Goal: Task Accomplishment & Management: Manage account settings

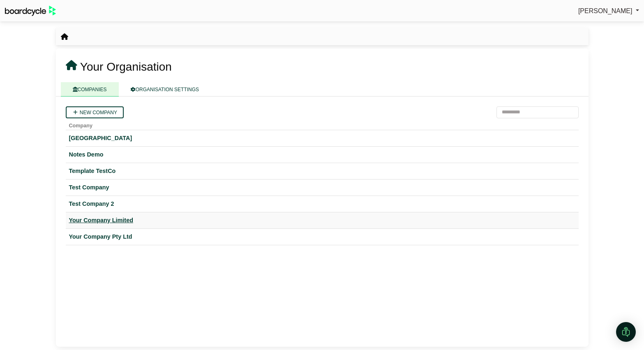
click at [118, 222] on div "Your Company Limited" at bounding box center [322, 220] width 506 height 9
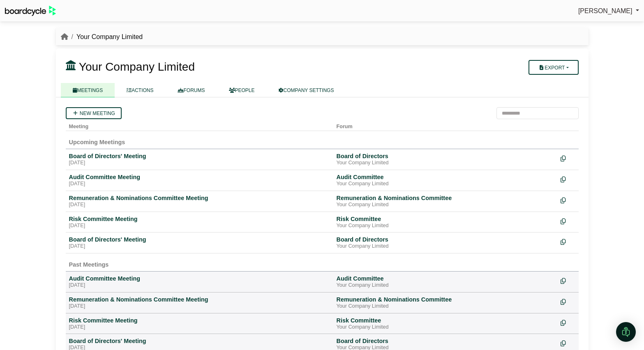
click at [102, 155] on div "Board of Directors' Meeting" at bounding box center [199, 156] width 261 height 7
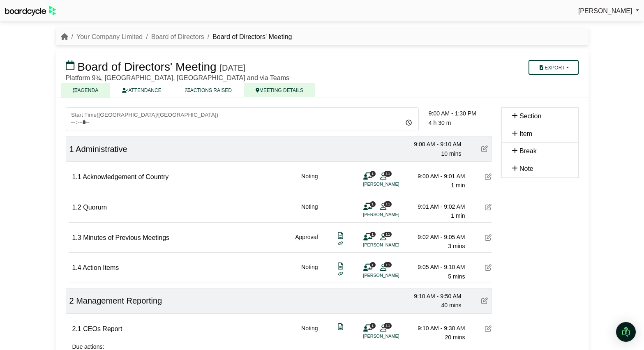
click at [275, 89] on link "MEETING DETAILS" at bounding box center [280, 90] width 72 height 14
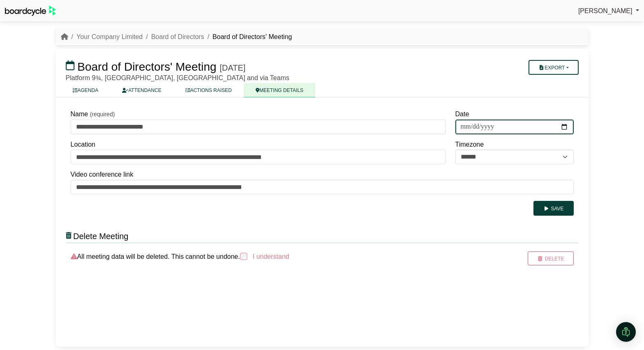
click at [532, 126] on input "**********" at bounding box center [514, 127] width 118 height 15
click at [617, 133] on div "Richard Conway Sign Out Your Company Limited Board of Directors Board of Direct…" at bounding box center [322, 175] width 644 height 350
click at [86, 36] on link "Your Company Limited" at bounding box center [109, 36] width 66 height 7
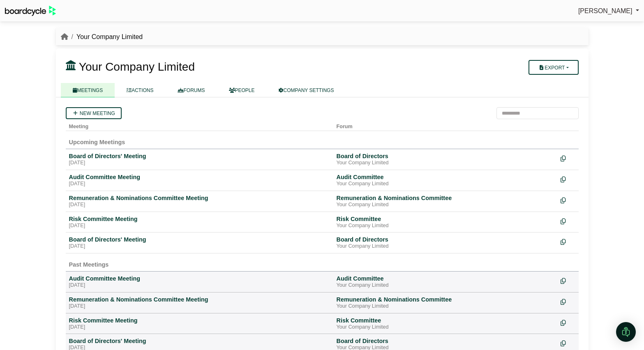
click at [48, 171] on div "Richard Conway Sign Out Your Company Limited Your Company Limited" at bounding box center [322, 175] width 644 height 350
click at [124, 160] on div "Board of Directors' Meeting" at bounding box center [199, 156] width 261 height 7
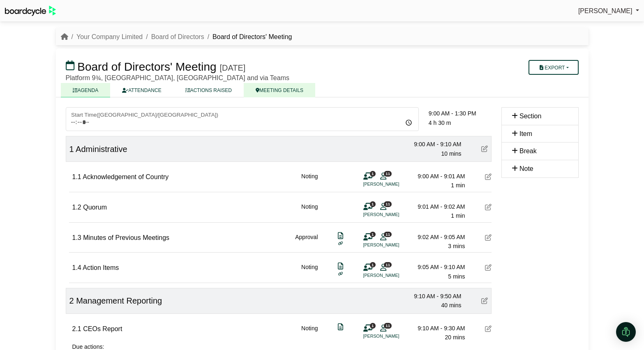
click at [295, 92] on link "MEETING DETAILS" at bounding box center [280, 90] width 72 height 14
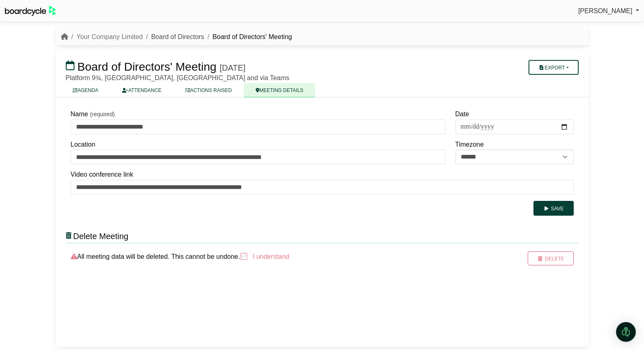
click at [184, 35] on link "Board of Directors" at bounding box center [177, 36] width 53 height 7
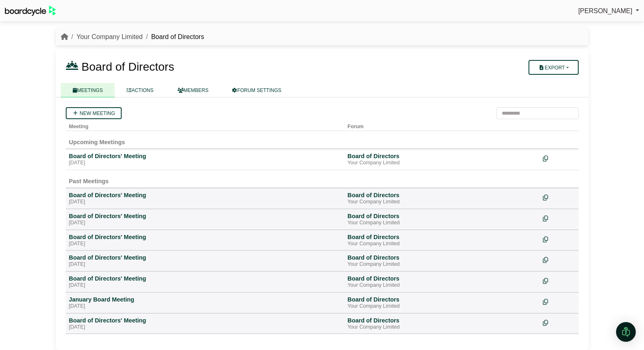
click at [109, 39] on link "Your Company Limited" at bounding box center [109, 36] width 66 height 7
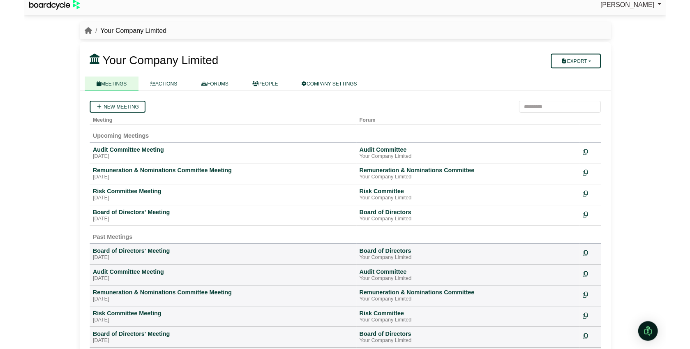
scroll to position [7, 0]
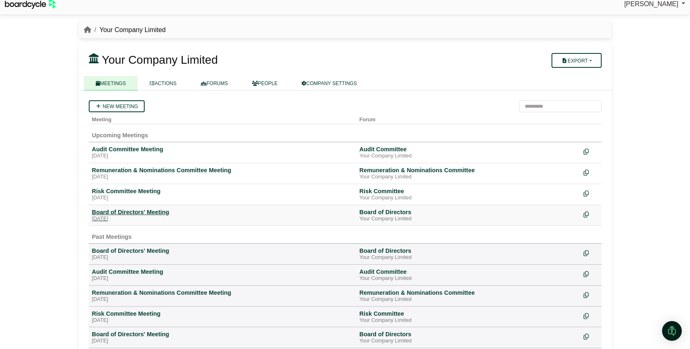
click at [140, 213] on div "Board of Directors' Meeting" at bounding box center [222, 211] width 261 height 7
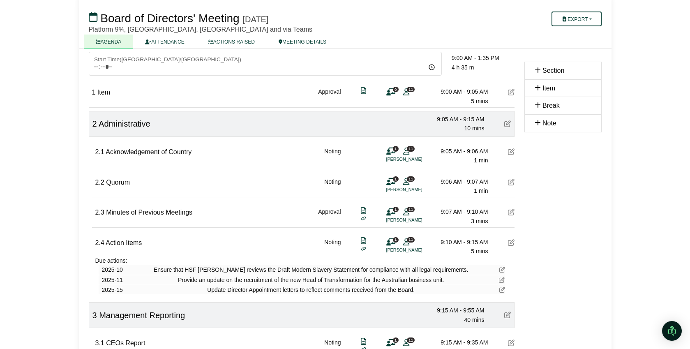
scroll to position [55, 0]
click at [512, 93] on icon at bounding box center [511, 93] width 7 height 7
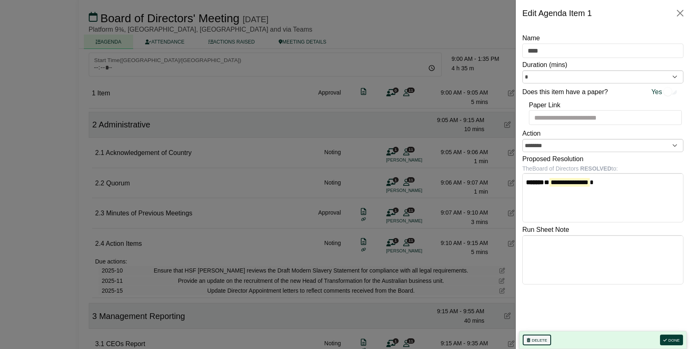
click at [535, 338] on button "Delete" at bounding box center [537, 340] width 28 height 11
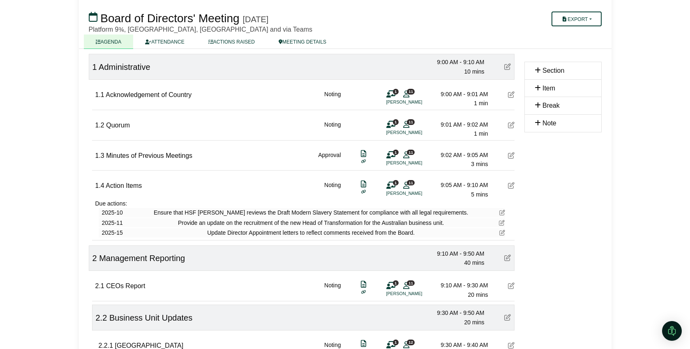
scroll to position [84, 0]
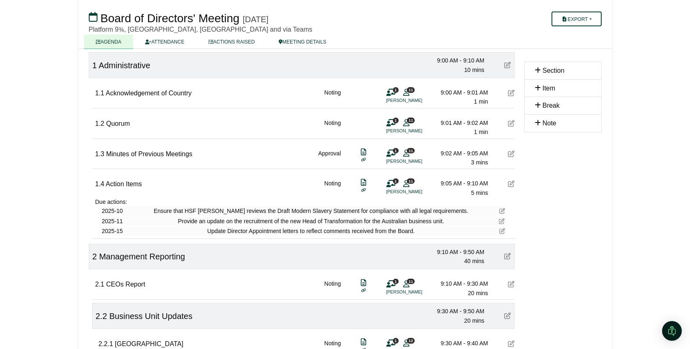
click at [54, 176] on div "Richard Conway Sign Out Your Company Limited Board of Directors Board of Direct…" at bounding box center [345, 90] width 690 height 349
click at [251, 40] on link "ACTIONS RAISED" at bounding box center [231, 42] width 70 height 14
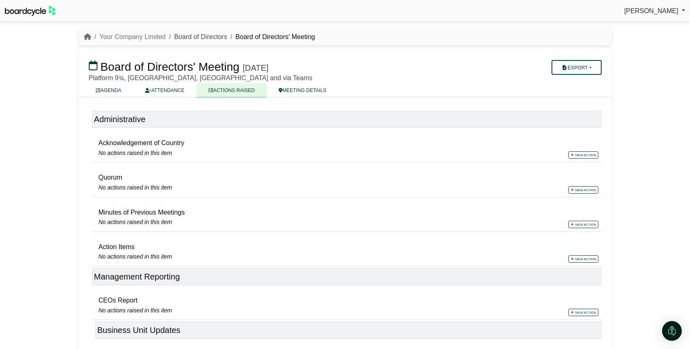
click at [186, 39] on link "Board of Directors" at bounding box center [200, 36] width 53 height 7
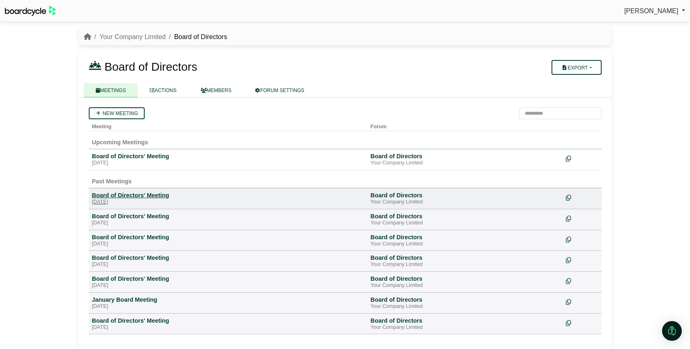
click at [149, 195] on div "Board of Directors' Meeting" at bounding box center [228, 195] width 272 height 7
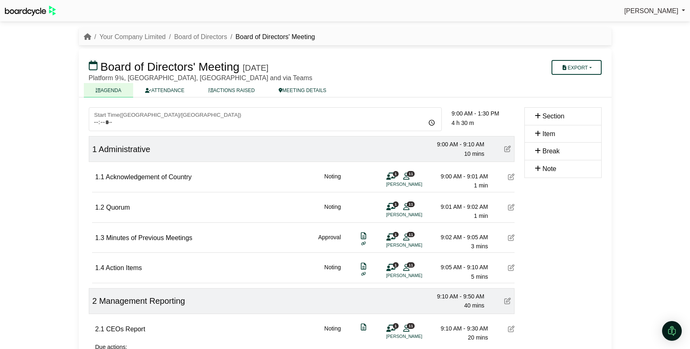
scroll to position [2, 0]
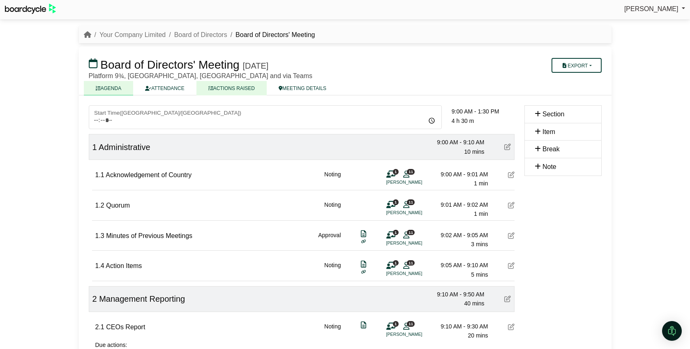
click at [241, 91] on link "ACTIONS RAISED" at bounding box center [231, 88] width 70 height 14
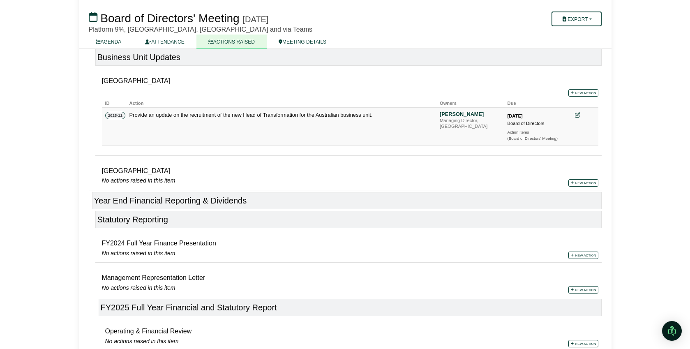
scroll to position [274, 0]
click at [577, 113] on icon at bounding box center [577, 114] width 5 height 5
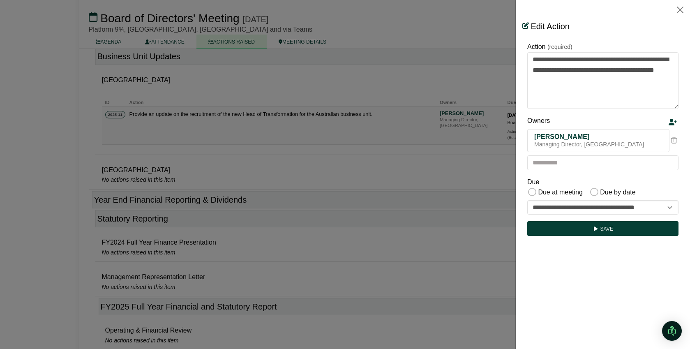
scroll to position [0, 0]
click at [448, 129] on div at bounding box center [345, 174] width 690 height 349
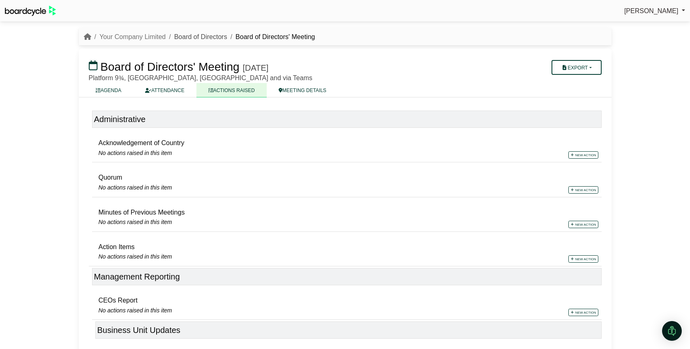
click at [205, 37] on link "Board of Directors" at bounding box center [200, 36] width 53 height 7
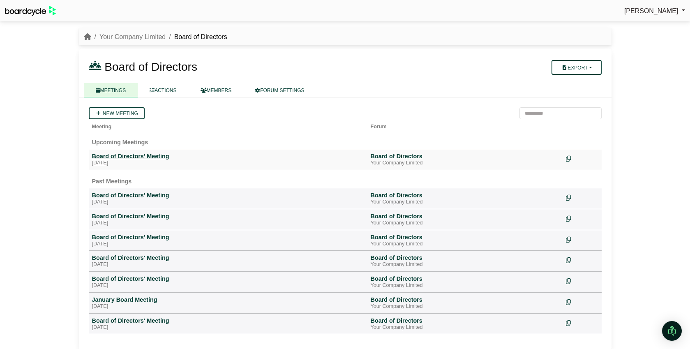
click at [138, 158] on div "Board of Directors' Meeting" at bounding box center [228, 156] width 272 height 7
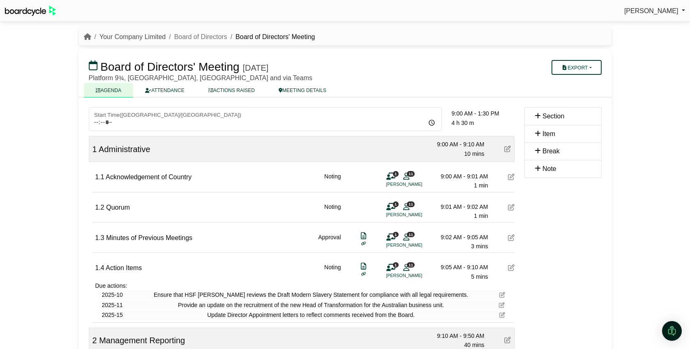
click at [153, 38] on link "Your Company Limited" at bounding box center [132, 36] width 66 height 7
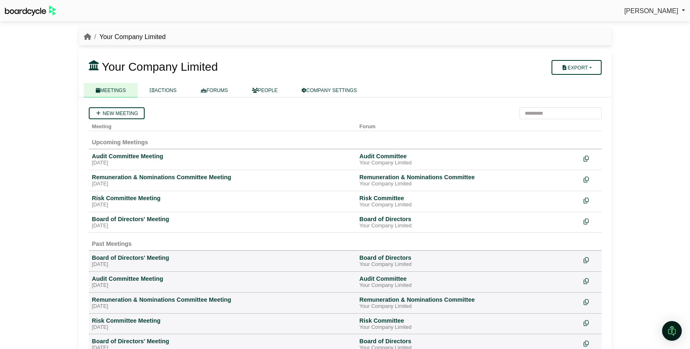
drag, startPoint x: 167, startPoint y: 91, endPoint x: 180, endPoint y: 98, distance: 14.7
click at [167, 91] on link "ACTIONS" at bounding box center [163, 90] width 51 height 14
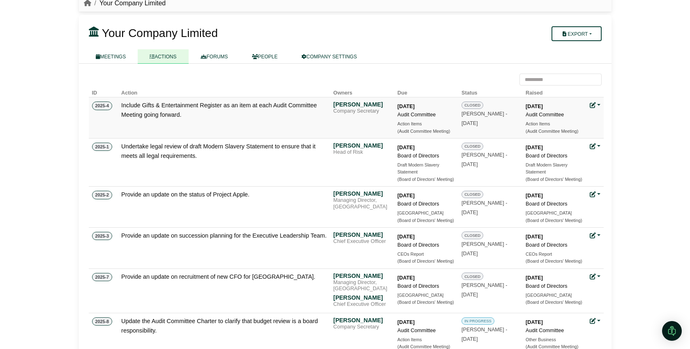
scroll to position [34, 0]
click at [597, 106] on link at bounding box center [595, 105] width 11 height 7
click at [613, 118] on link "Update status" at bounding box center [623, 117] width 66 height 16
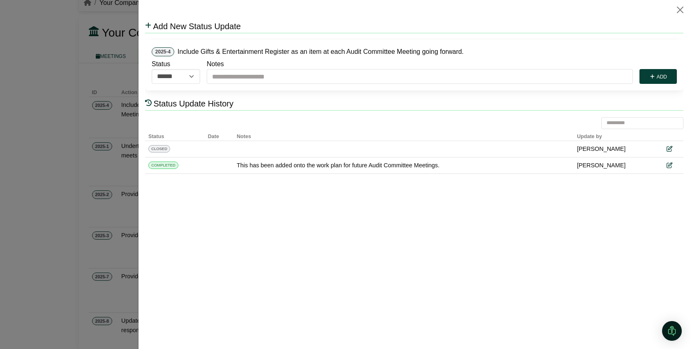
scroll to position [0, 0]
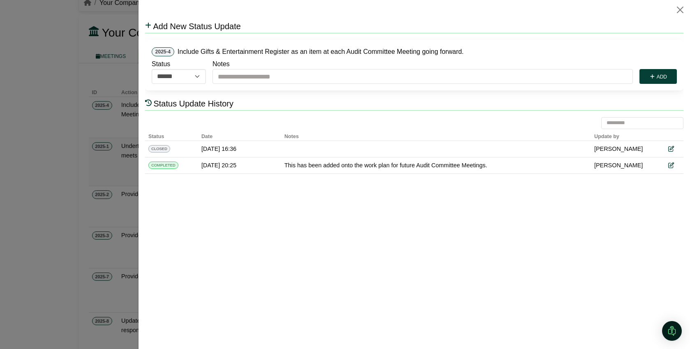
drag, startPoint x: 132, startPoint y: 171, endPoint x: 157, endPoint y: 171, distance: 25.1
click at [132, 171] on div at bounding box center [345, 174] width 690 height 349
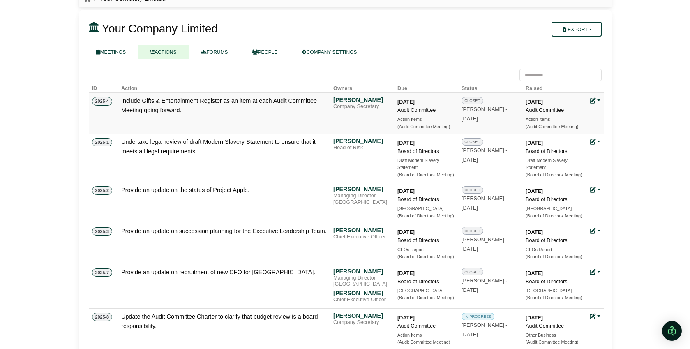
scroll to position [39, 0]
drag, startPoint x: 463, startPoint y: 108, endPoint x: 508, endPoint y: 118, distance: 46.4
click at [509, 118] on div "CLOSED Richard Conway - 25 Aug 2025" at bounding box center [491, 109] width 58 height 27
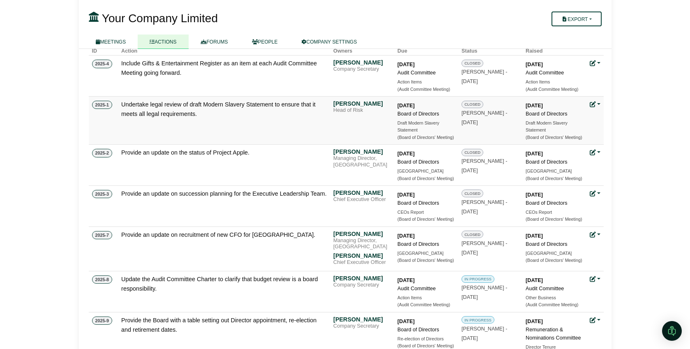
scroll to position [61, 0]
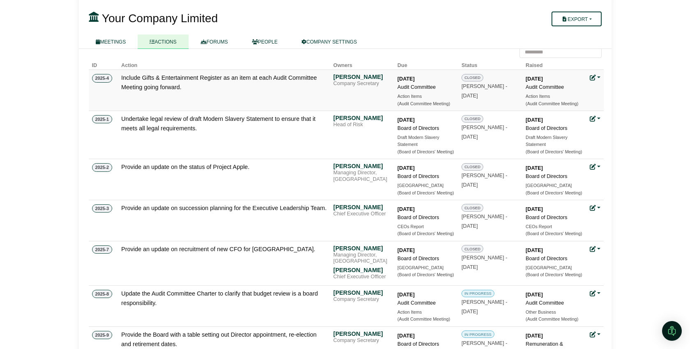
click at [494, 97] on div "CLOSED Richard Conway - 25 Aug 2025" at bounding box center [491, 86] width 58 height 27
click at [600, 78] on link at bounding box center [595, 78] width 11 height 7
click at [609, 91] on link "Update status" at bounding box center [623, 91] width 66 height 16
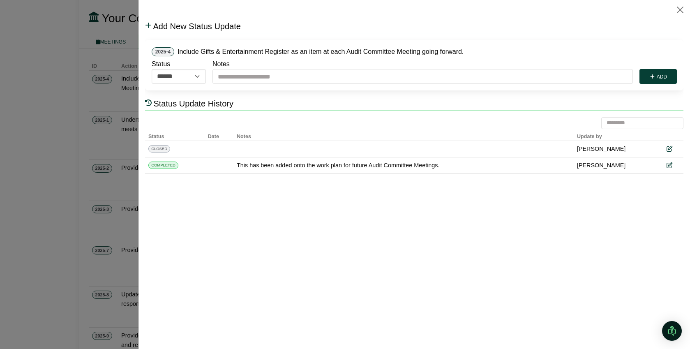
scroll to position [0, 0]
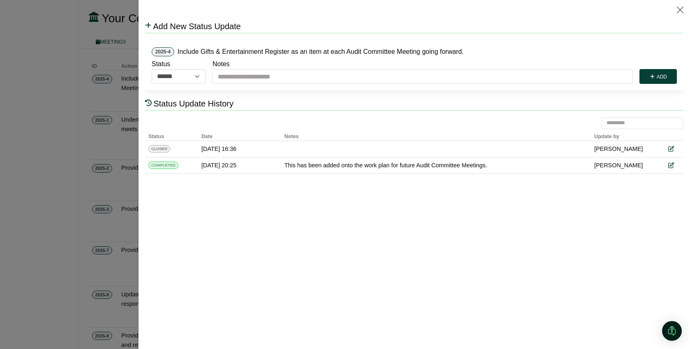
click at [438, 180] on html "**********" at bounding box center [414, 100] width 539 height 161
click at [679, 14] on button "Close" at bounding box center [680, 9] width 13 height 13
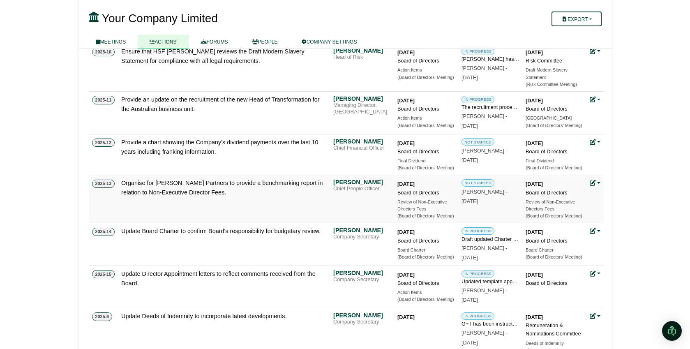
scroll to position [408, 0]
drag, startPoint x: 464, startPoint y: 107, endPoint x: 485, endPoint y: 109, distance: 21.5
click at [485, 109] on div "The recruitment process is well progressed with a shortlist of candidates to be…" at bounding box center [491, 107] width 58 height 8
click at [496, 162] on div "NOT STARTED [PERSON_NAME] - [DATE]" at bounding box center [491, 150] width 58 height 27
drag, startPoint x: 488, startPoint y: 160, endPoint x: 462, endPoint y: 152, distance: 27.3
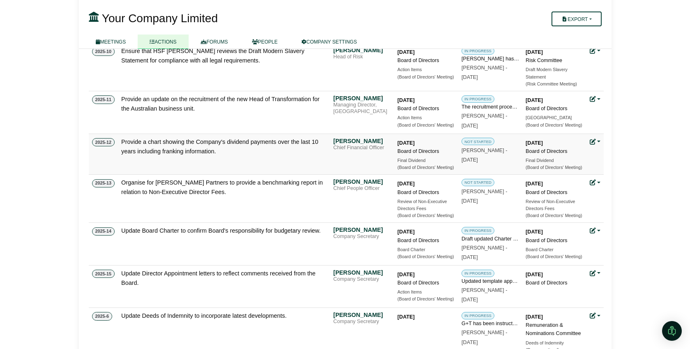
click at [462, 152] on div "NOT STARTED Richard Conway - 25 Aug 2025" at bounding box center [491, 150] width 58 height 27
click at [492, 161] on div "NOT STARTED Richard Conway - 25 Aug 2025" at bounding box center [491, 150] width 58 height 27
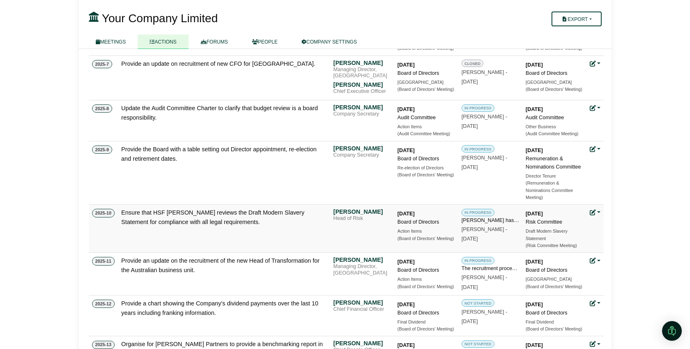
scroll to position [249, 0]
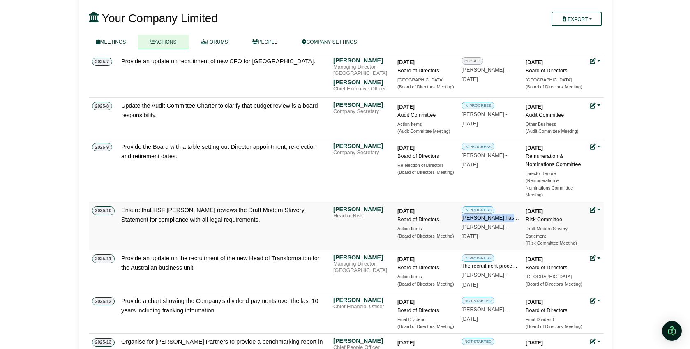
drag, startPoint x: 462, startPoint y: 217, endPoint x: 518, endPoint y: 219, distance: 55.9
click at [518, 219] on div "HSF Kramer has been instructed and is currently reviewing the Modern Slavery St…" at bounding box center [491, 218] width 58 height 8
click at [503, 236] on div "IN PROGRESS HSF Kramer has been instructed and is currently reviewing the Moder…" at bounding box center [491, 223] width 58 height 35
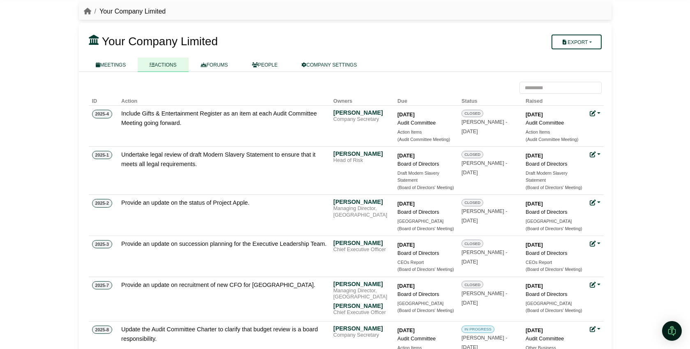
scroll to position [24, 0]
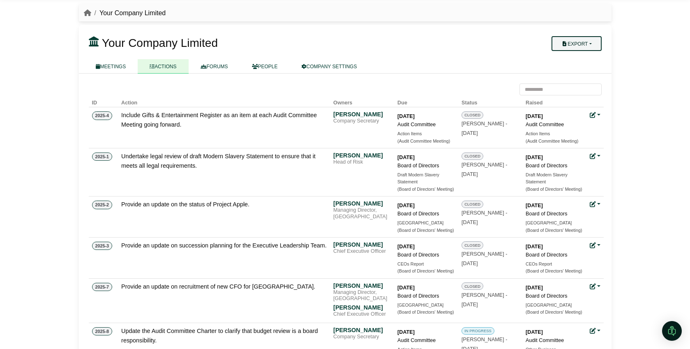
click at [578, 45] on button "Export" at bounding box center [577, 43] width 50 height 15
click at [109, 70] on link "MEETINGS" at bounding box center [111, 66] width 54 height 14
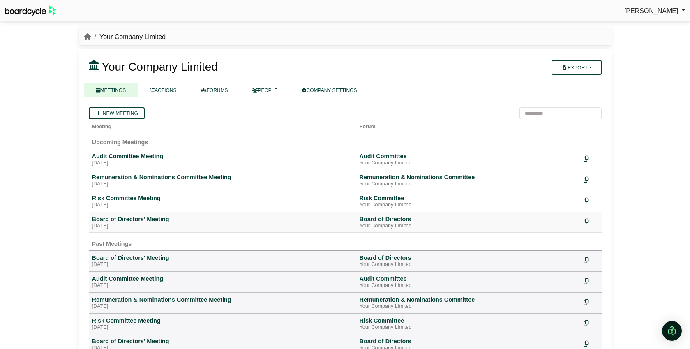
click at [140, 219] on div "Board of Directors' Meeting" at bounding box center [222, 218] width 261 height 7
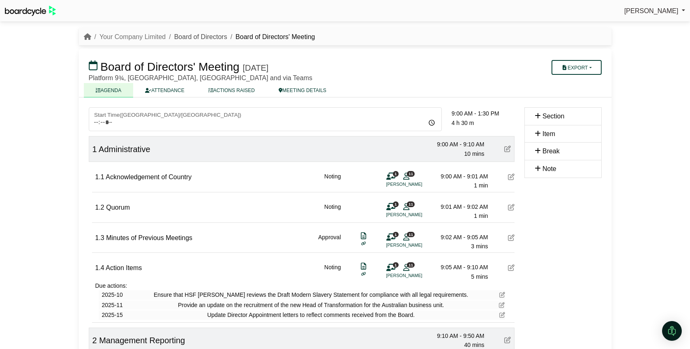
click at [180, 33] on link "Board of Directors" at bounding box center [200, 36] width 53 height 7
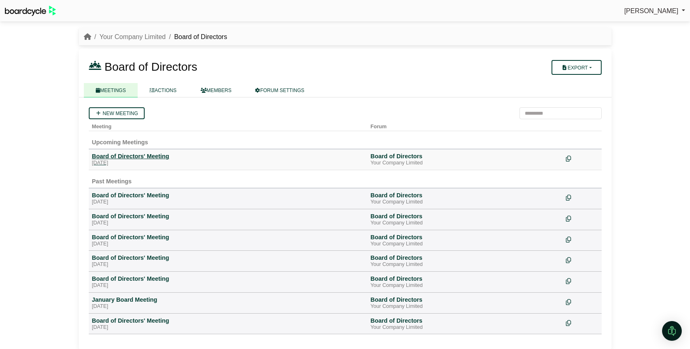
scroll to position [5, 0]
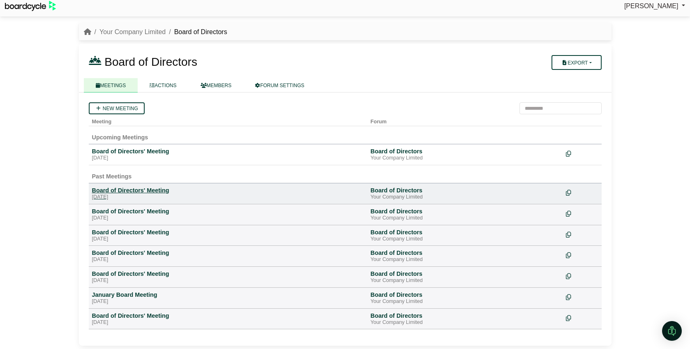
click at [141, 191] on div "Board of Directors' Meeting" at bounding box center [228, 190] width 272 height 7
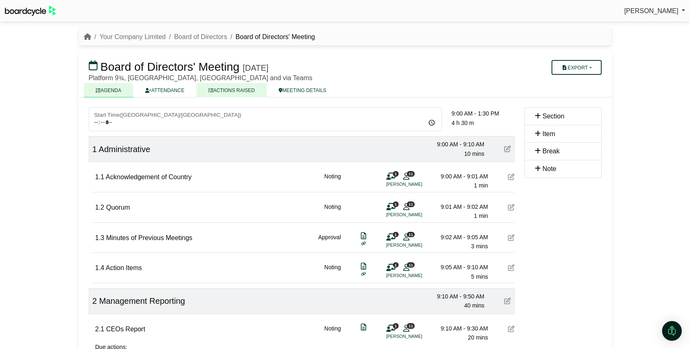
click at [227, 89] on link "ACTIONS RAISED" at bounding box center [231, 90] width 70 height 14
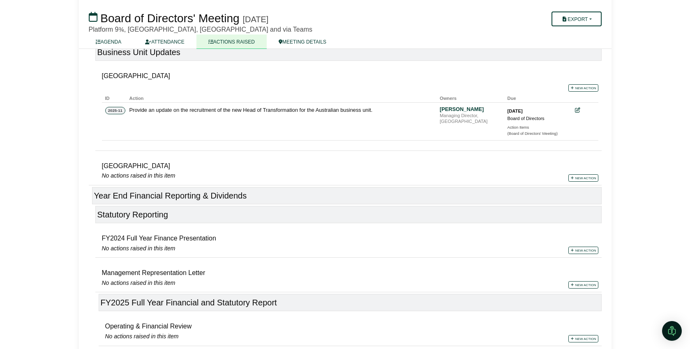
scroll to position [273, 0]
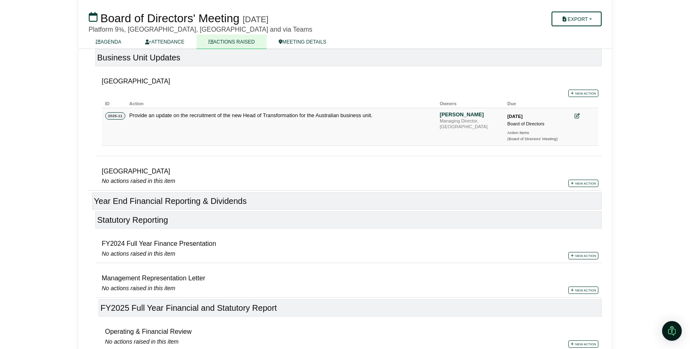
click at [578, 115] on icon at bounding box center [577, 115] width 5 height 5
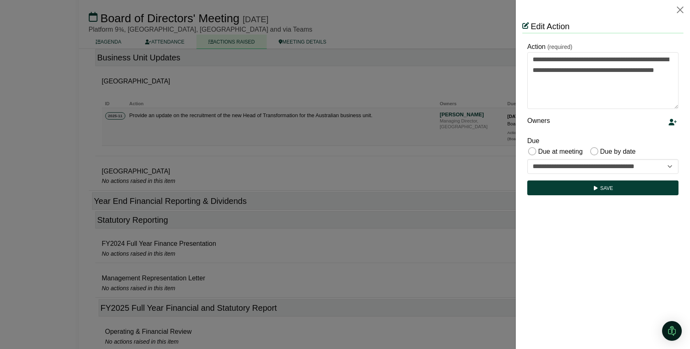
scroll to position [0, 0]
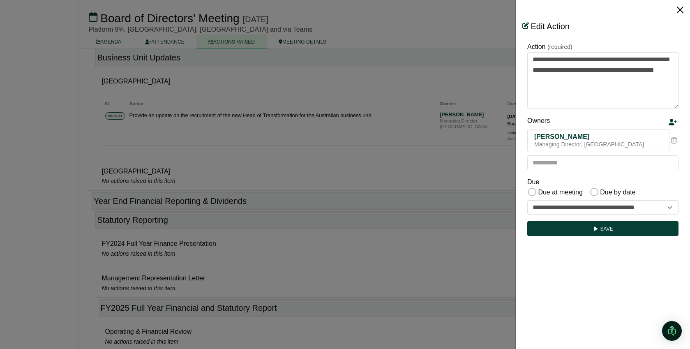
click at [680, 9] on button "Close" at bounding box center [680, 9] width 13 height 13
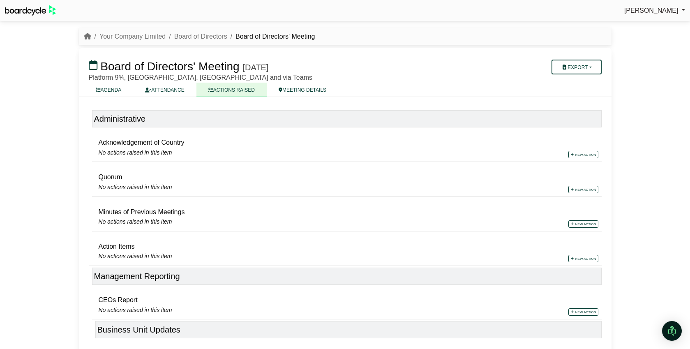
scroll to position [2, 0]
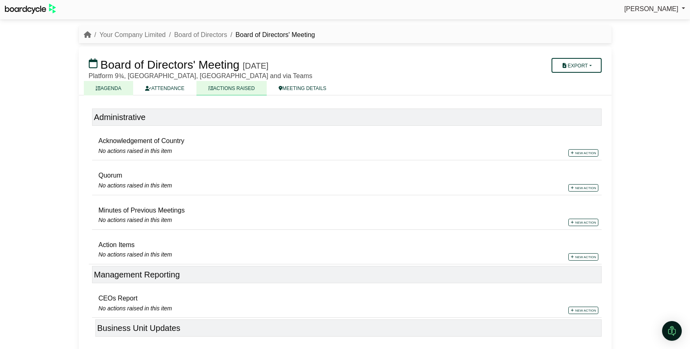
click at [108, 90] on link "AGENDA" at bounding box center [109, 88] width 50 height 14
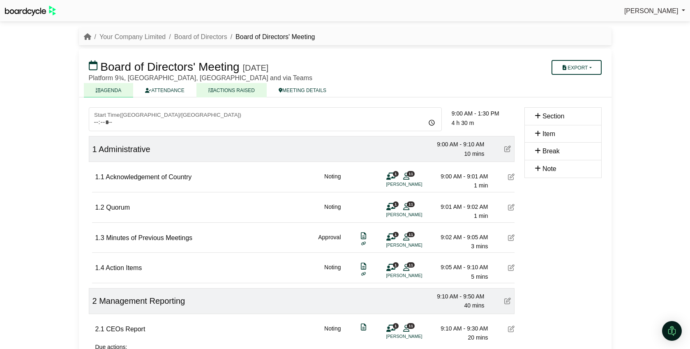
click at [235, 91] on link "ACTIONS RAISED" at bounding box center [231, 90] width 70 height 14
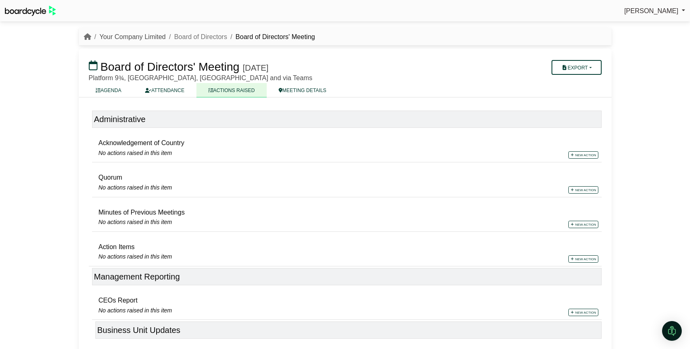
click at [141, 39] on link "Your Company Limited" at bounding box center [132, 36] width 66 height 7
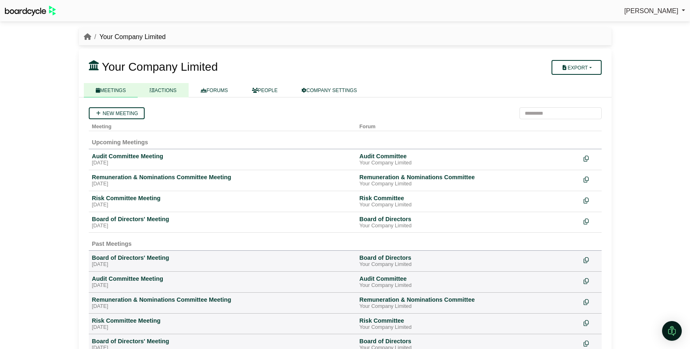
click at [173, 90] on link "ACTIONS" at bounding box center [163, 90] width 51 height 14
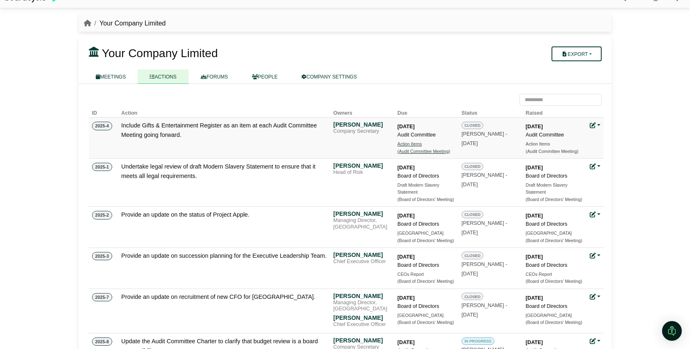
scroll to position [14, 0]
click at [409, 144] on div "Action Items" at bounding box center [427, 143] width 58 height 7
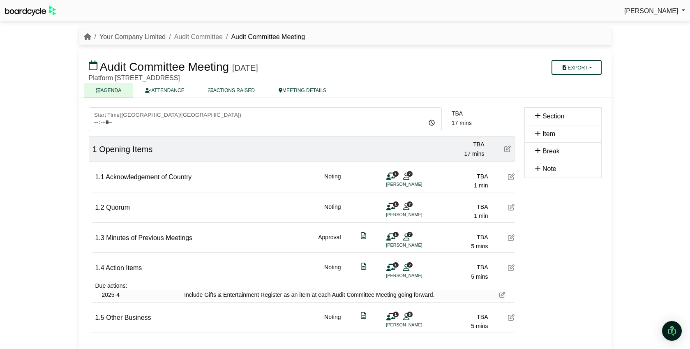
click at [143, 37] on link "Your Company Limited" at bounding box center [132, 36] width 66 height 7
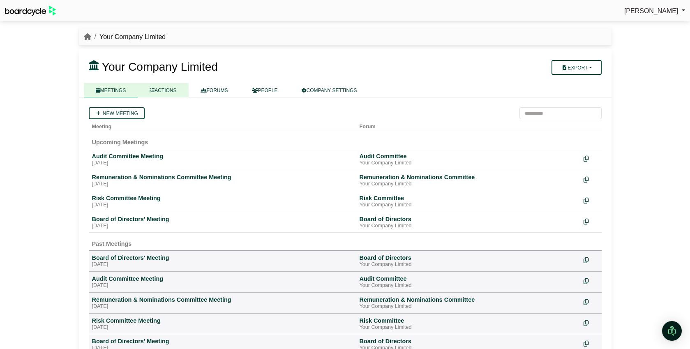
click at [165, 93] on link "ACTIONS" at bounding box center [163, 90] width 51 height 14
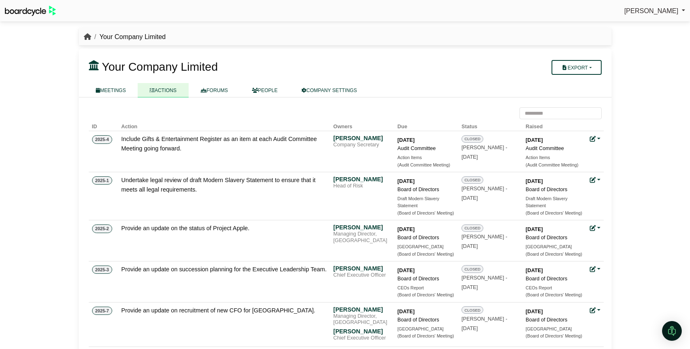
click at [87, 35] on icon "breadcrumb" at bounding box center [87, 36] width 7 height 7
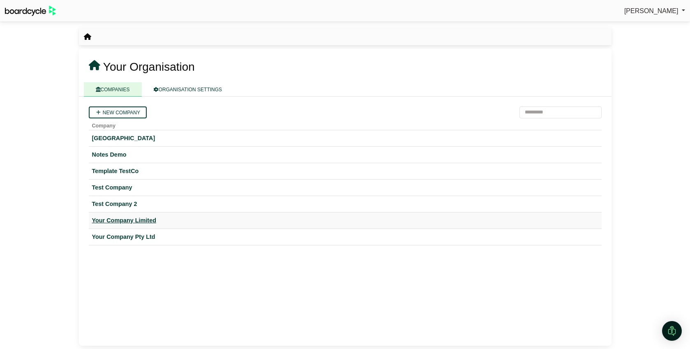
click at [140, 219] on div "Your Company Limited" at bounding box center [345, 220] width 506 height 9
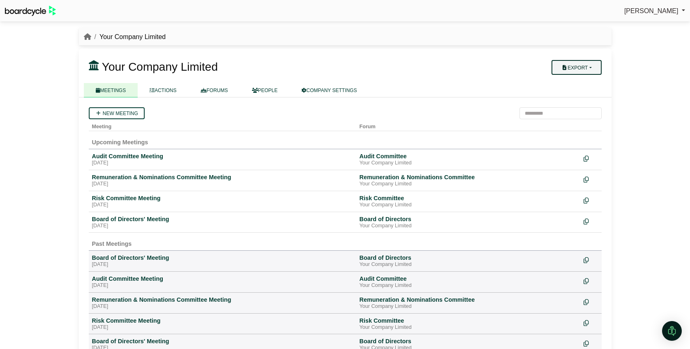
click at [588, 72] on button "Export" at bounding box center [577, 67] width 50 height 15
click at [137, 218] on div "Board of Directors' Meeting" at bounding box center [222, 218] width 261 height 7
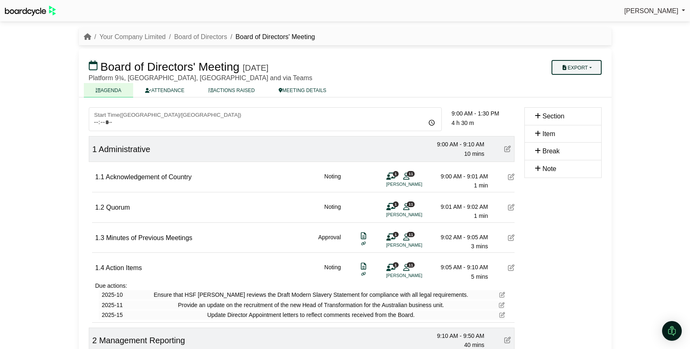
click at [592, 72] on button "Export" at bounding box center [577, 67] width 50 height 15
click at [478, 67] on h3 "Board of Directors' Meeting Friday, 26 September 2025" at bounding box center [302, 66] width 436 height 16
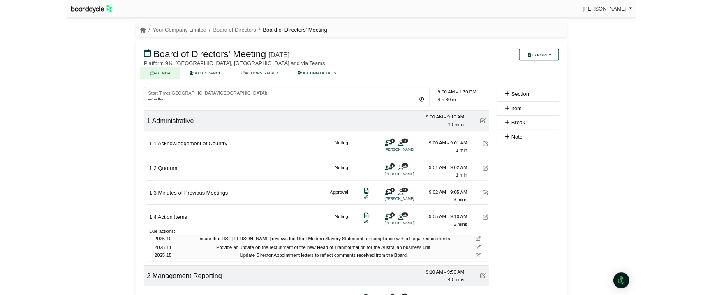
scroll to position [5, 0]
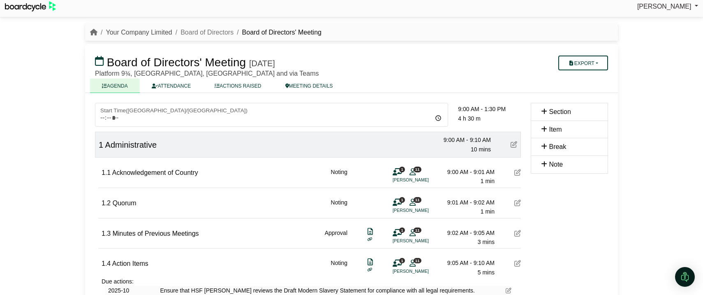
click at [151, 34] on link "Your Company Limited" at bounding box center [139, 32] width 66 height 7
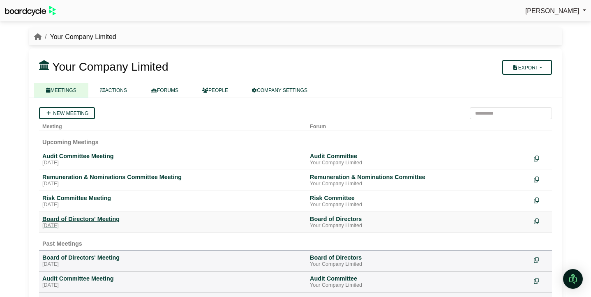
click at [81, 219] on div "Board of Directors' Meeting" at bounding box center [172, 218] width 261 height 7
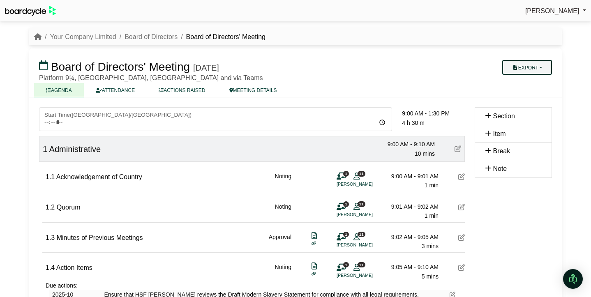
click at [535, 72] on button "Export" at bounding box center [527, 67] width 50 height 15
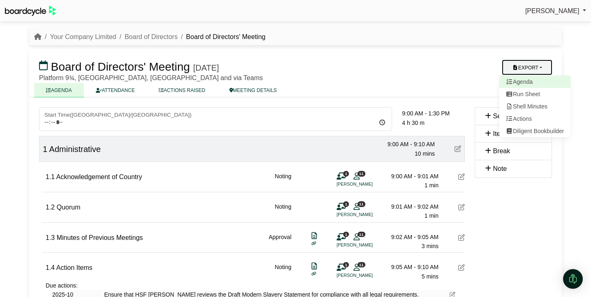
click at [531, 83] on link "Agenda" at bounding box center [535, 82] width 72 height 12
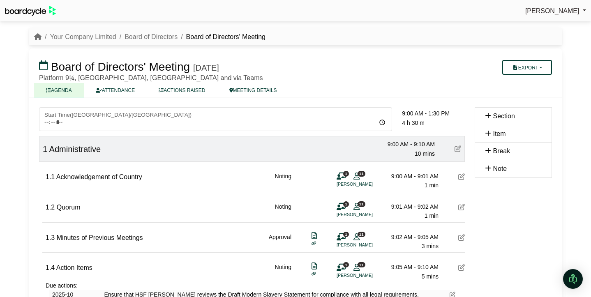
scroll to position [3, 0]
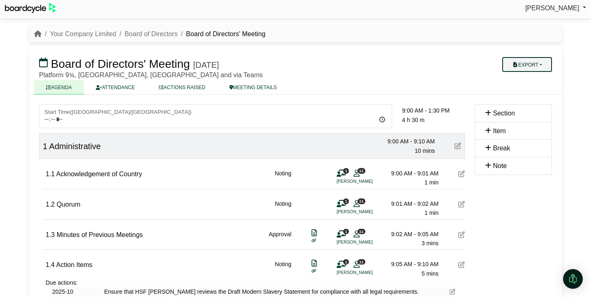
click at [547, 62] on button "Export" at bounding box center [527, 64] width 50 height 15
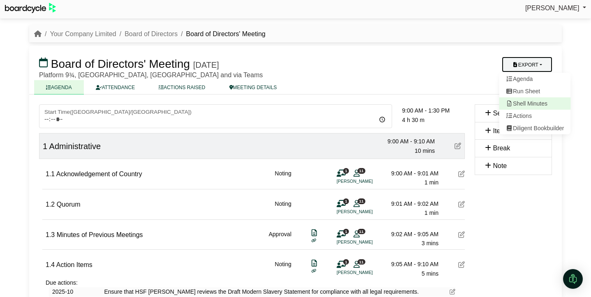
click at [534, 105] on link "Shell Minutes" at bounding box center [535, 103] width 72 height 12
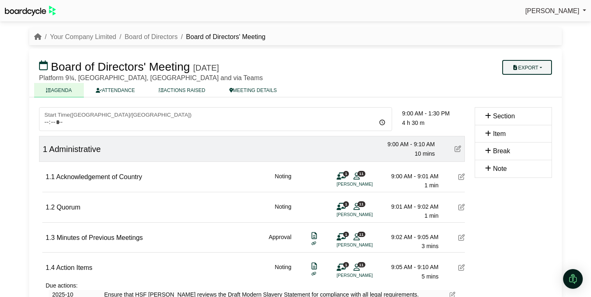
click at [541, 67] on button "Export" at bounding box center [527, 67] width 50 height 15
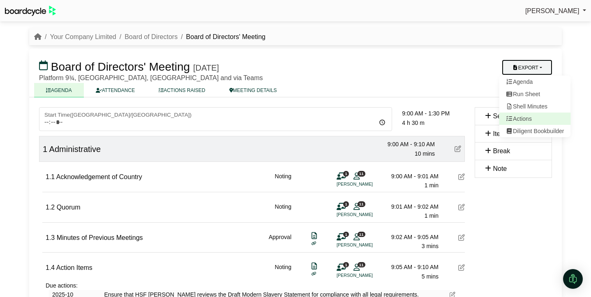
click at [535, 118] on link "Actions" at bounding box center [535, 119] width 72 height 12
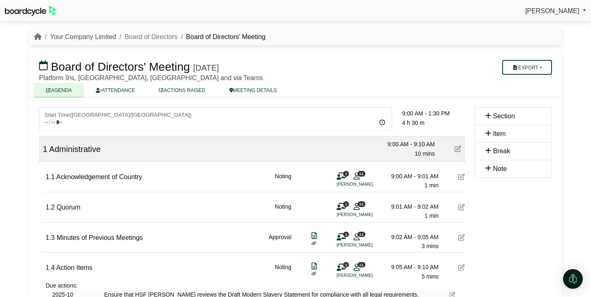
click at [70, 38] on link "Your Company Limited" at bounding box center [83, 36] width 66 height 7
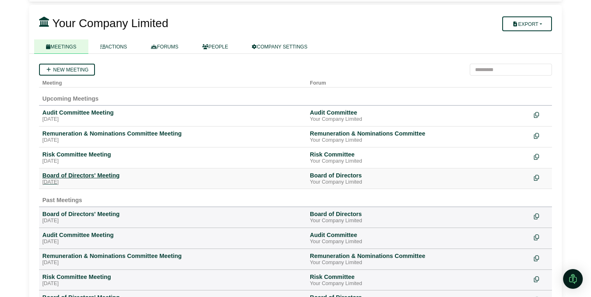
scroll to position [42, 0]
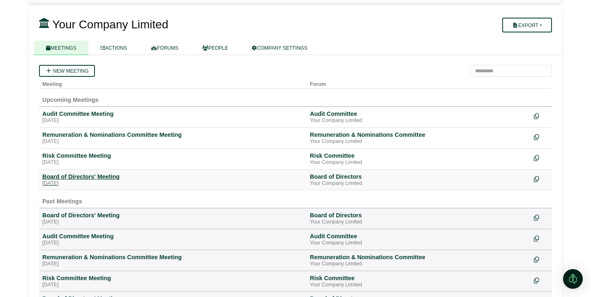
click at [99, 177] on div "Board of Directors' Meeting" at bounding box center [172, 176] width 261 height 7
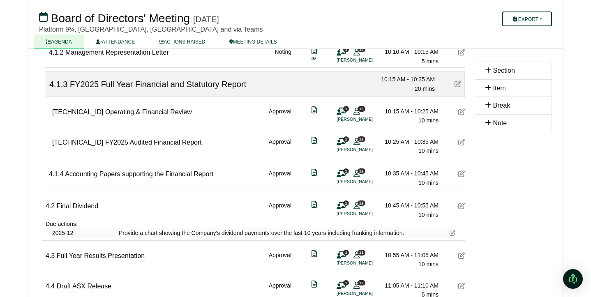
scroll to position [603, 0]
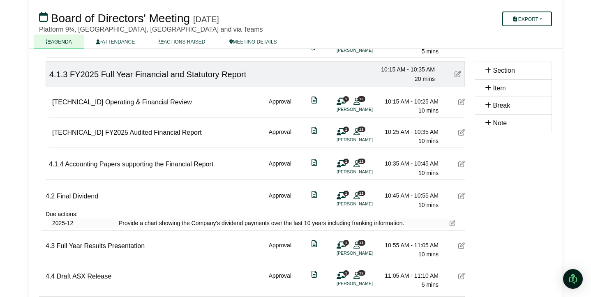
click at [462, 133] on icon at bounding box center [461, 132] width 7 height 7
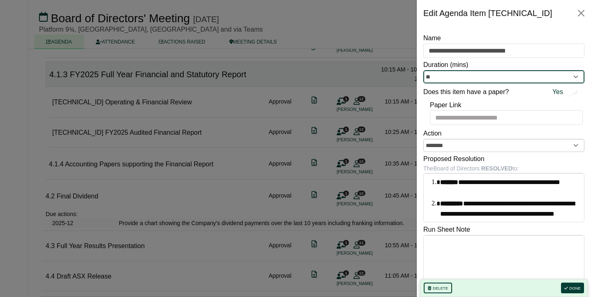
click at [551, 78] on input "**" at bounding box center [503, 76] width 161 height 13
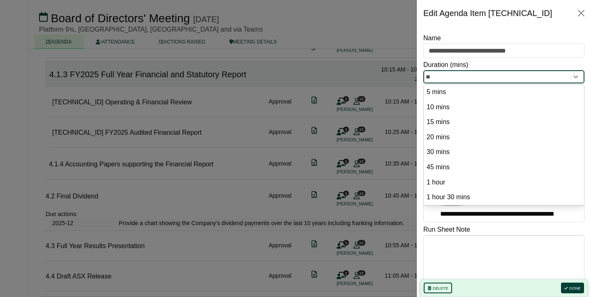
click at [537, 74] on input "**" at bounding box center [503, 76] width 161 height 13
click at [576, 77] on input "**" at bounding box center [503, 76] width 161 height 13
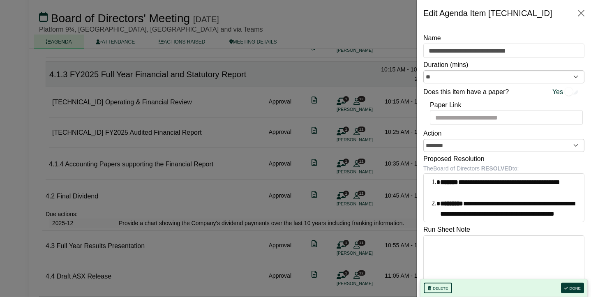
click at [541, 62] on div "Duration (mins) **" at bounding box center [503, 72] width 161 height 24
click at [388, 81] on div at bounding box center [295, 148] width 591 height 297
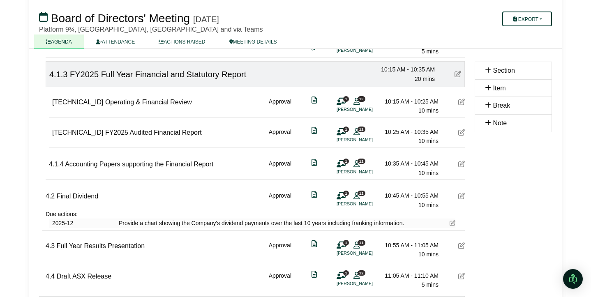
click at [463, 133] on icon at bounding box center [461, 132] width 7 height 7
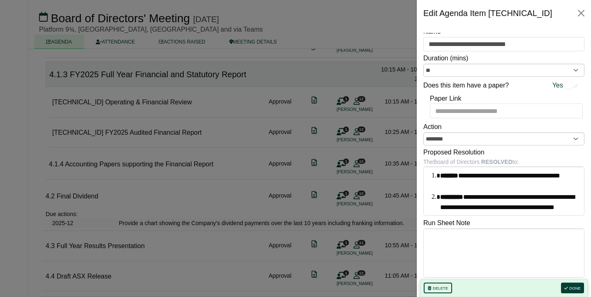
scroll to position [9, 0]
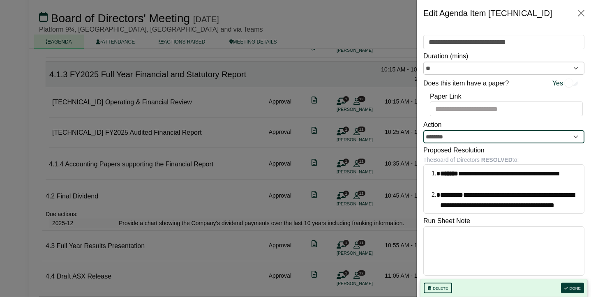
click at [453, 139] on input "********" at bounding box center [503, 136] width 161 height 13
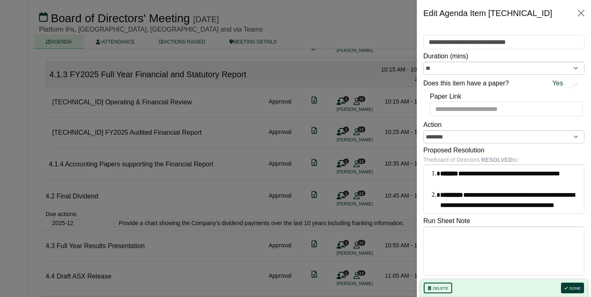
click at [466, 126] on div "Action ********" at bounding box center [503, 132] width 161 height 24
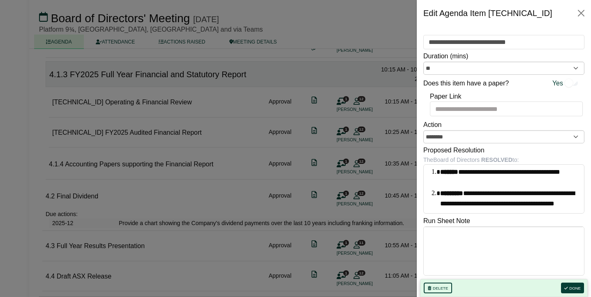
scroll to position [0, 0]
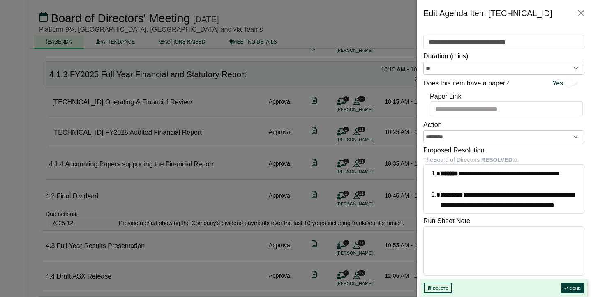
click at [391, 180] on div at bounding box center [295, 148] width 591 height 297
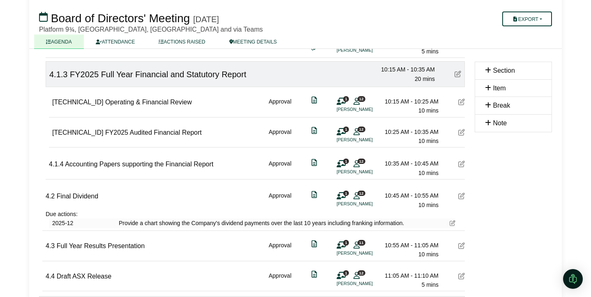
click at [347, 134] on div "1 12 Katie Bell" at bounding box center [349, 135] width 25 height 16
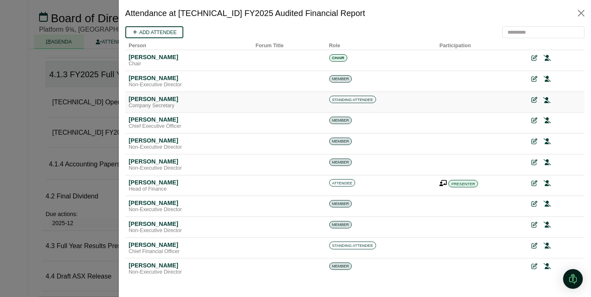
click at [548, 100] on icon at bounding box center [546, 100] width 7 height 6
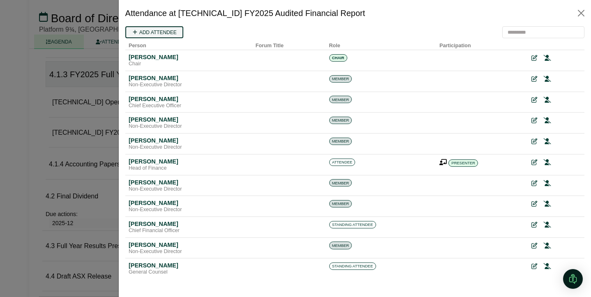
click at [165, 32] on link "Add attendee" at bounding box center [154, 32] width 58 height 12
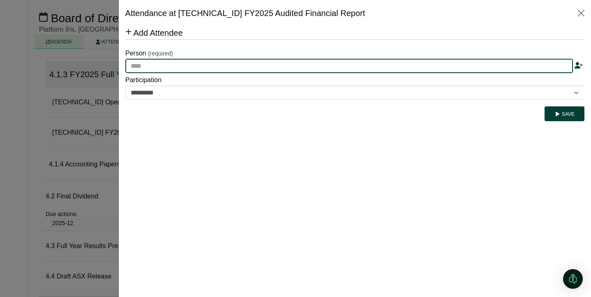
click at [159, 65] on input "text" at bounding box center [349, 66] width 448 height 15
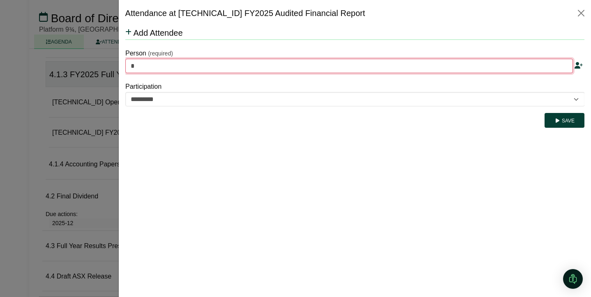
type input "**"
type input "**********"
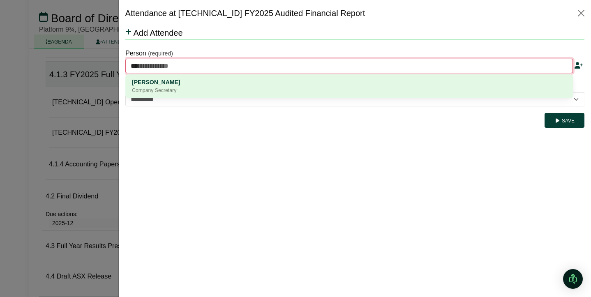
click at [157, 86] on div "[PERSON_NAME]" at bounding box center [349, 82] width 435 height 9
type input "**********"
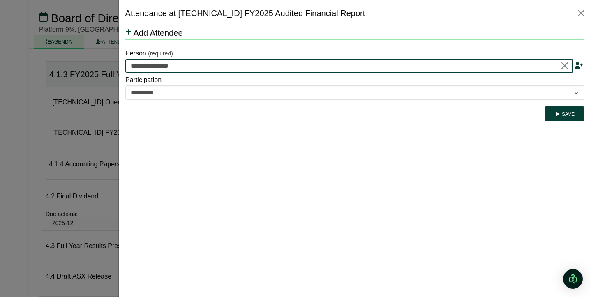
type input "**********"
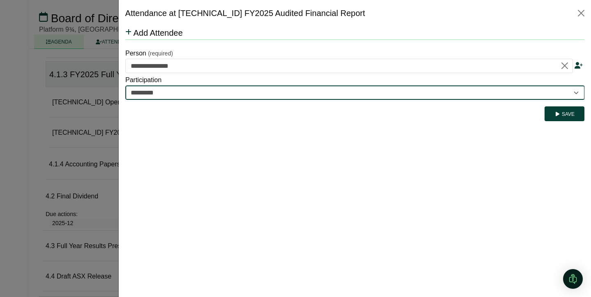
click at [174, 91] on select "********* ********" at bounding box center [355, 93] width 460 height 15
select select "********"
click at [125, 86] on select "********* ********" at bounding box center [355, 93] width 460 height 15
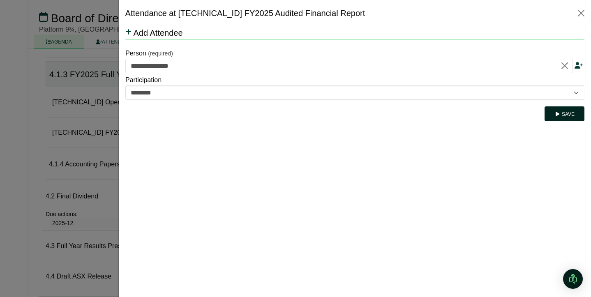
click at [573, 116] on button "Save" at bounding box center [564, 113] width 40 height 15
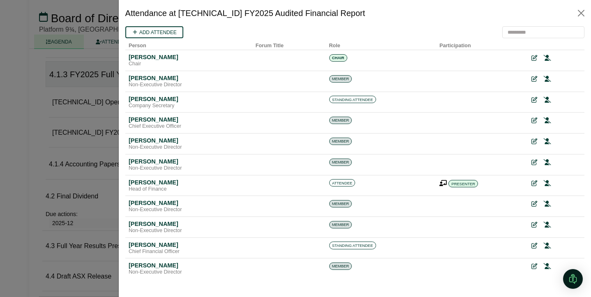
click at [84, 173] on div at bounding box center [295, 148] width 591 height 297
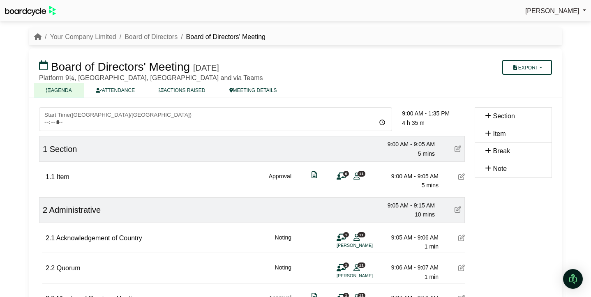
click at [459, 149] on icon at bounding box center [458, 149] width 7 height 7
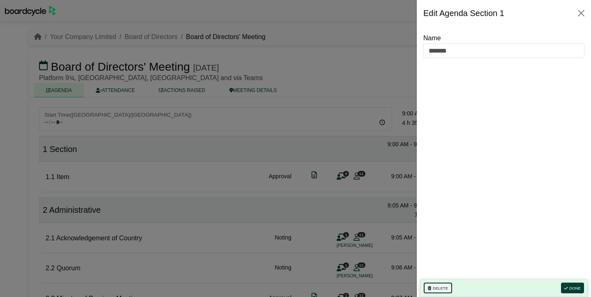
click at [439, 289] on button "Delete" at bounding box center [438, 288] width 28 height 11
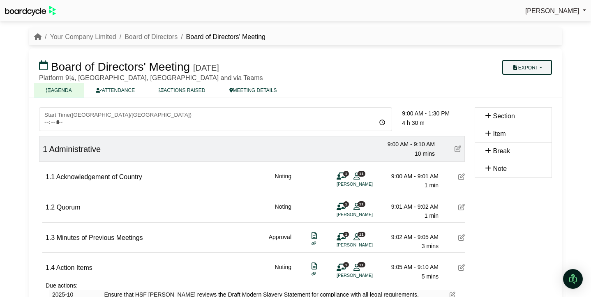
click at [536, 68] on button "Export" at bounding box center [527, 67] width 50 height 15
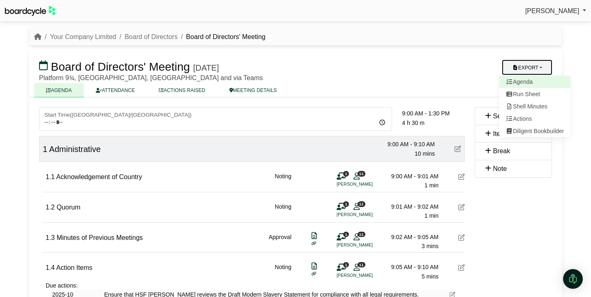
click at [525, 83] on link "Agenda" at bounding box center [535, 82] width 72 height 12
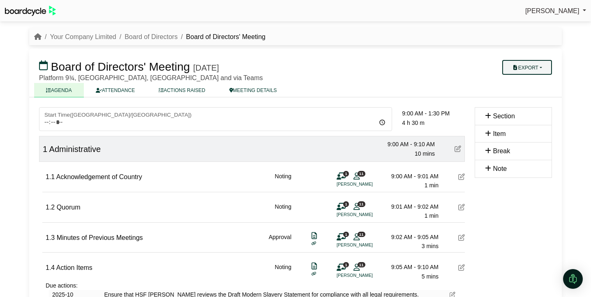
click at [548, 69] on button "Export" at bounding box center [527, 67] width 50 height 15
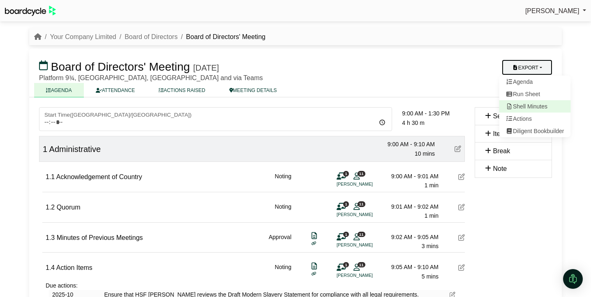
click at [531, 106] on link "Shell Minutes" at bounding box center [535, 106] width 72 height 12
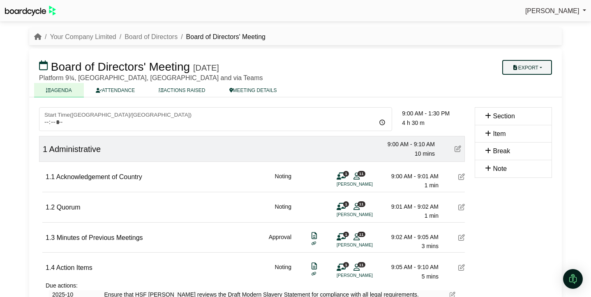
click at [538, 65] on button "Export" at bounding box center [527, 67] width 50 height 15
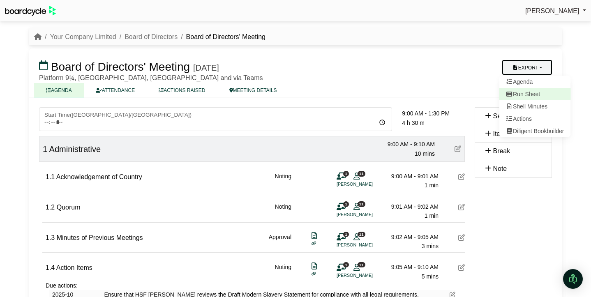
click at [532, 97] on link "Run Sheet" at bounding box center [535, 94] width 72 height 12
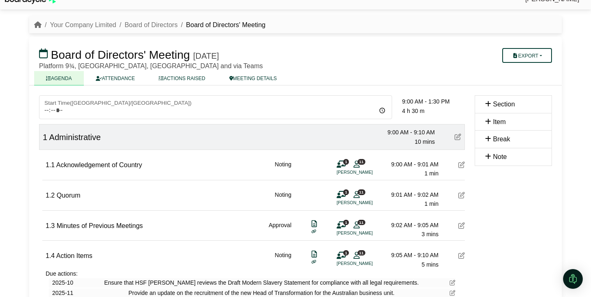
scroll to position [13, 0]
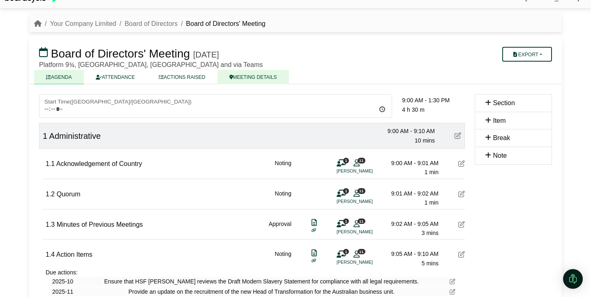
click at [246, 75] on link "MEETING DETAILS" at bounding box center [253, 77] width 72 height 14
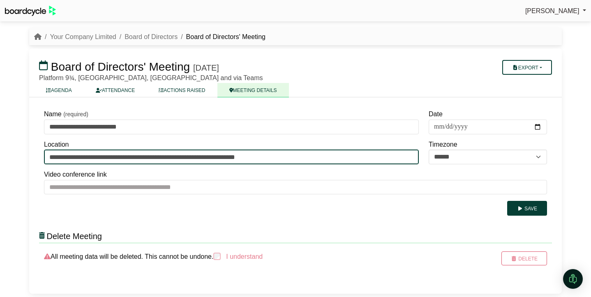
drag, startPoint x: 298, startPoint y: 157, endPoint x: 39, endPoint y: 154, distance: 258.2
click at [39, 154] on div "**********" at bounding box center [231, 151] width 385 height 27
click at [290, 157] on input "**********" at bounding box center [231, 157] width 375 height 15
drag, startPoint x: 251, startPoint y: 156, endPoint x: 57, endPoint y: 151, distance: 194.1
click at [57, 151] on input "**********" at bounding box center [231, 157] width 375 height 15
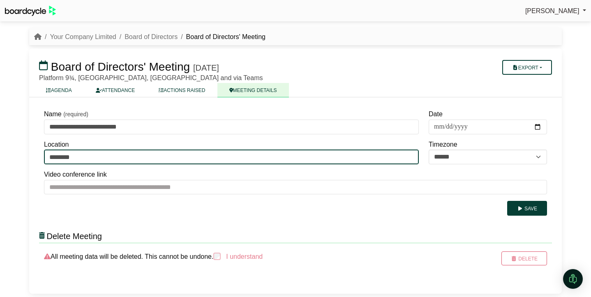
type input "*********"
drag, startPoint x: 84, startPoint y: 156, endPoint x: 30, endPoint y: 157, distance: 54.3
click at [30, 157] on div "**********" at bounding box center [295, 195] width 533 height 196
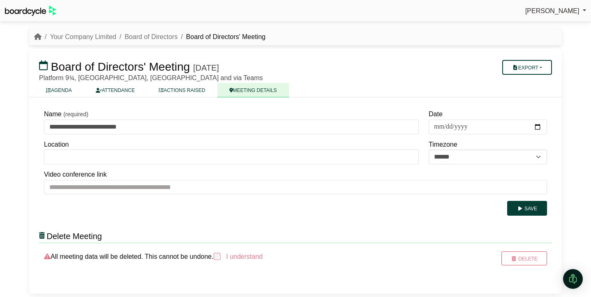
click at [125, 141] on div "Location" at bounding box center [231, 151] width 375 height 27
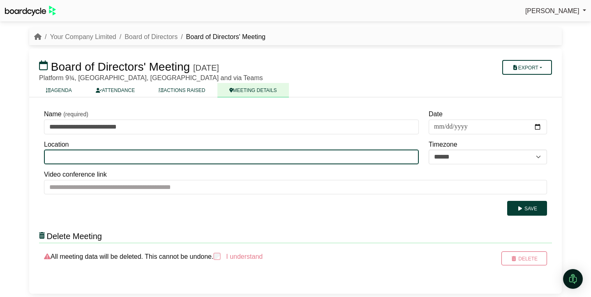
click at [107, 160] on input "Location" at bounding box center [231, 157] width 375 height 15
type input "**********"
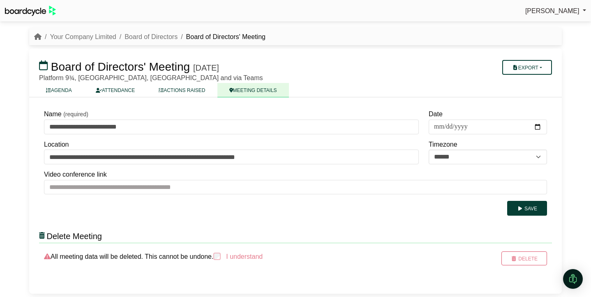
click at [301, 143] on div "**********" at bounding box center [231, 151] width 375 height 27
click at [154, 35] on link "Board of Directors" at bounding box center [151, 36] width 53 height 7
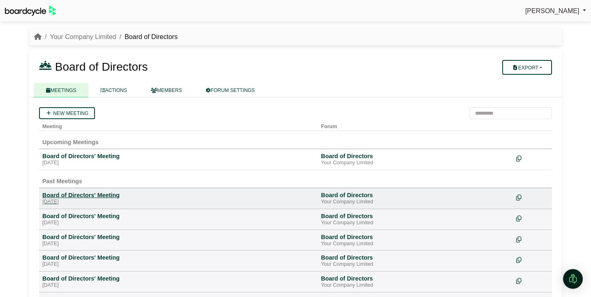
click at [100, 199] on div "[DATE]" at bounding box center [178, 202] width 272 height 7
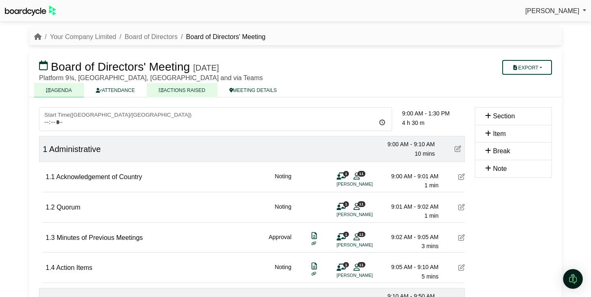
click at [177, 91] on link "ACTIONS RAISED" at bounding box center [182, 90] width 70 height 14
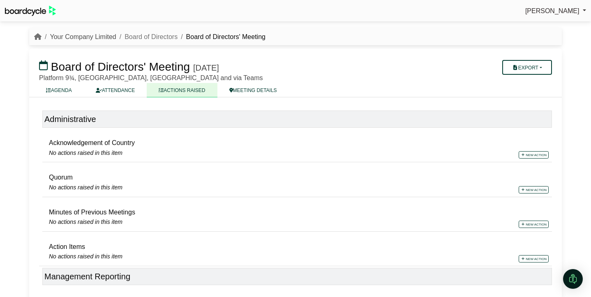
click at [94, 35] on link "Your Company Limited" at bounding box center [83, 36] width 66 height 7
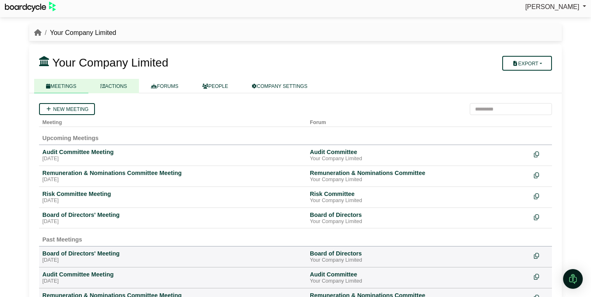
scroll to position [2, 0]
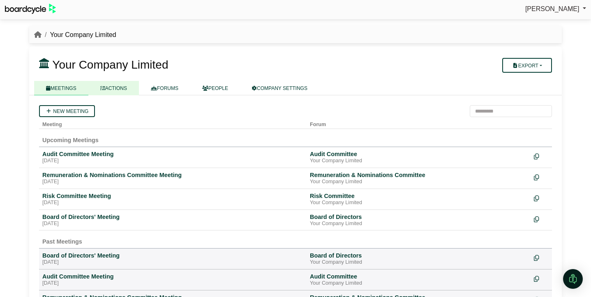
click at [119, 87] on link "ACTIONS" at bounding box center [113, 88] width 51 height 14
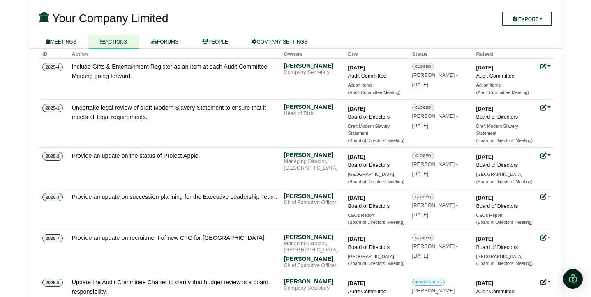
scroll to position [67, 0]
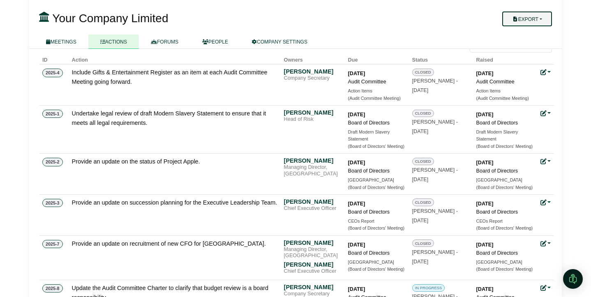
click at [538, 20] on button "Export" at bounding box center [527, 19] width 50 height 15
click at [534, 32] on link "Company Actions" at bounding box center [532, 33] width 66 height 12
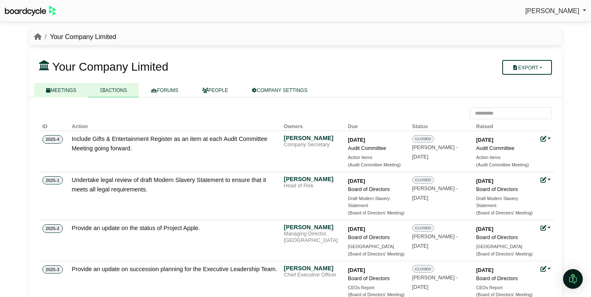
click at [60, 90] on link "MEETINGS" at bounding box center [61, 90] width 54 height 14
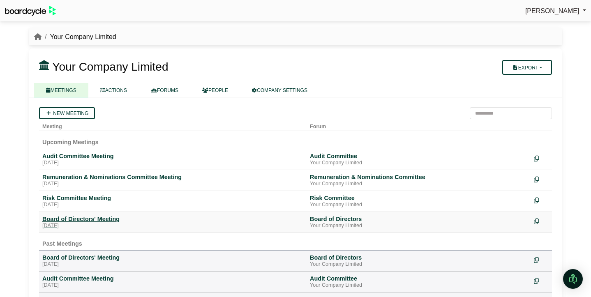
click at [83, 224] on div "[DATE]" at bounding box center [172, 226] width 261 height 7
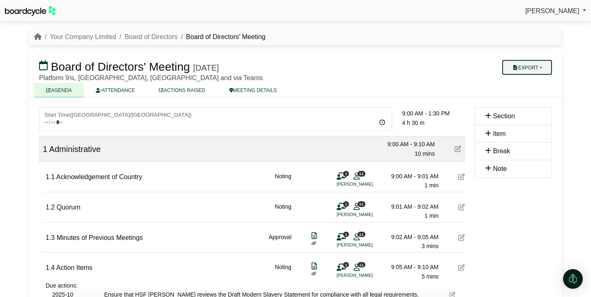
click at [529, 63] on button "Export" at bounding box center [527, 67] width 50 height 15
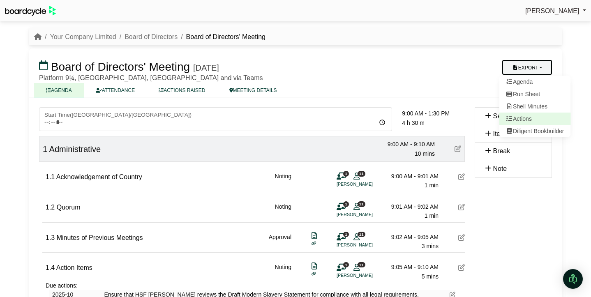
click at [531, 118] on link "Actions" at bounding box center [535, 119] width 72 height 12
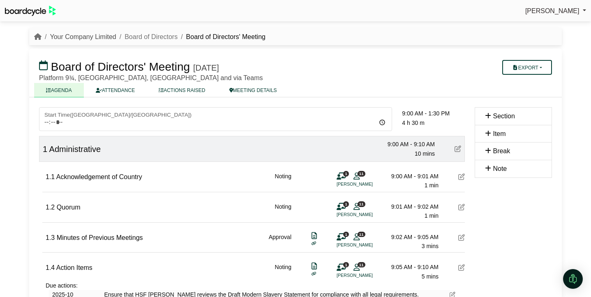
click at [82, 35] on link "Your Company Limited" at bounding box center [83, 36] width 66 height 7
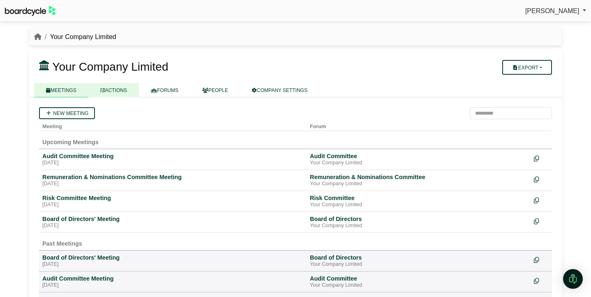
click at [124, 91] on link "ACTIONS" at bounding box center [113, 90] width 51 height 14
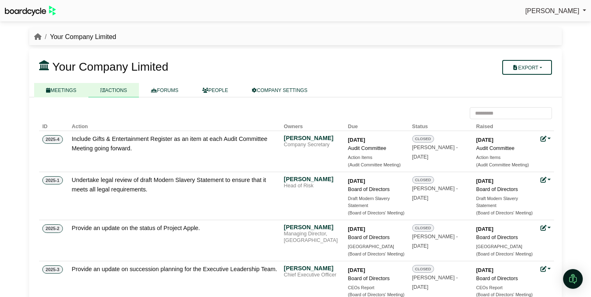
click at [66, 88] on link "MEETINGS" at bounding box center [61, 90] width 54 height 14
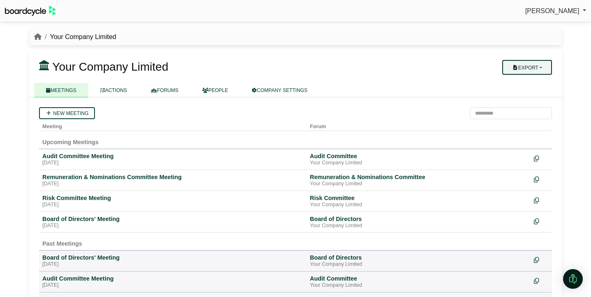
click at [537, 68] on button "Export" at bounding box center [527, 67] width 50 height 15
drag, startPoint x: 328, startPoint y: 67, endPoint x: 162, endPoint y: 118, distance: 173.6
click at [328, 67] on h3 "Your Company Limited" at bounding box center [252, 66] width 436 height 16
click at [79, 220] on div "Board of Directors' Meeting" at bounding box center [172, 218] width 261 height 7
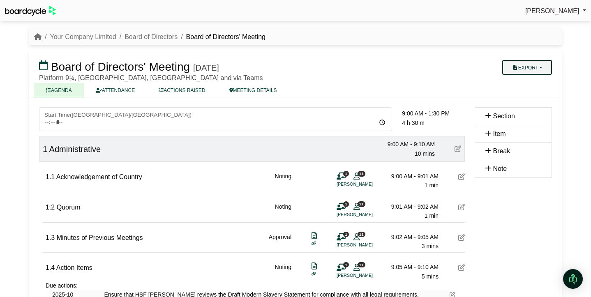
click at [535, 69] on button "Export" at bounding box center [527, 67] width 50 height 15
click at [490, 90] on ul "AGENDA ATTENDANCE ACTIONS RAISED MEETING DETAILS" at bounding box center [295, 90] width 523 height 14
